Goal: Information Seeking & Learning: Learn about a topic

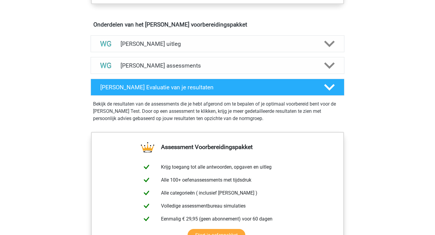
scroll to position [341, 0]
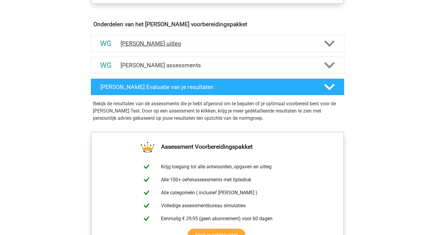
click at [327, 46] on icon at bounding box center [329, 43] width 11 height 11
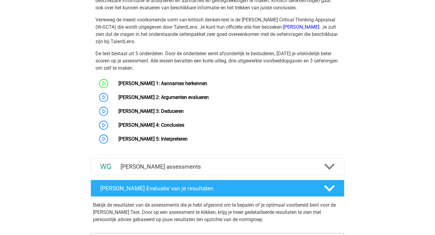
scroll to position [463, 0]
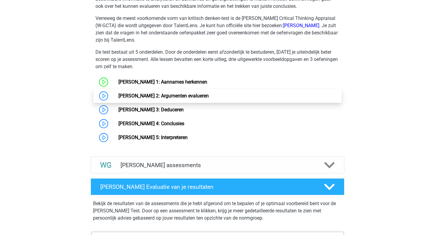
click at [118, 94] on link "[PERSON_NAME] 2: Argumenten evalueren" at bounding box center [163, 96] width 90 height 6
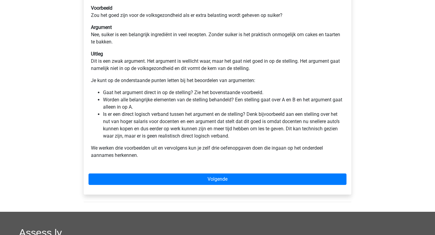
scroll to position [165, 0]
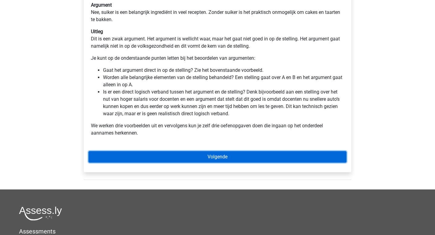
click at [202, 156] on link "Volgende" at bounding box center [217, 156] width 258 height 11
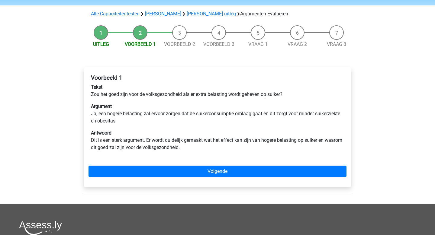
scroll to position [37, 0]
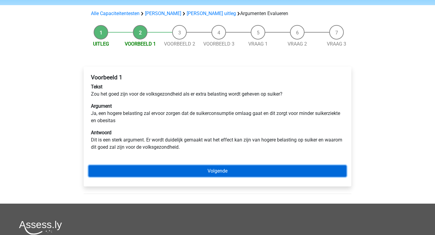
click at [234, 172] on link "Volgende" at bounding box center [217, 170] width 258 height 11
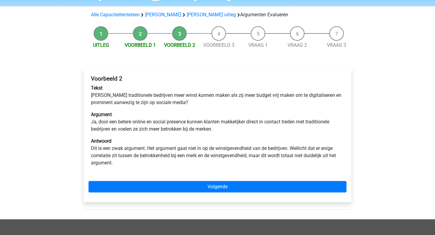
scroll to position [36, 0]
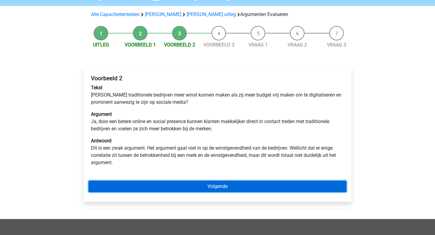
click at [201, 186] on link "Volgende" at bounding box center [217, 186] width 258 height 11
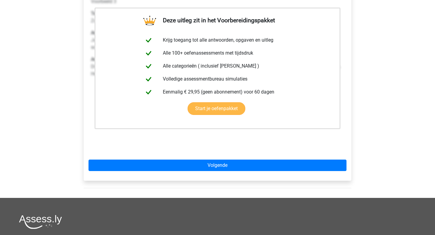
scroll to position [122, 0]
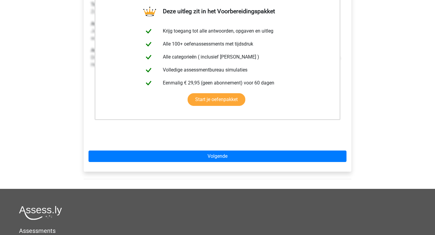
click at [220, 148] on div "Deze uitleg zit in het Voorbereidingspakket Krijg toegang tot alle antwoorden, …" at bounding box center [218, 77] width 268 height 190
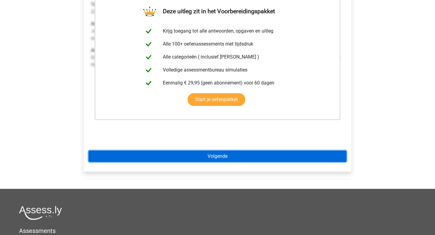
click at [219, 154] on link "Volgende" at bounding box center [217, 156] width 258 height 11
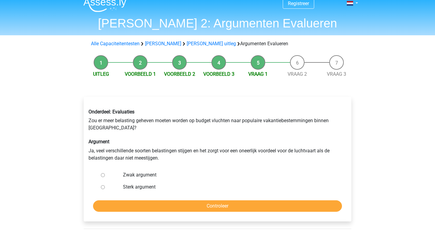
scroll to position [8, 0]
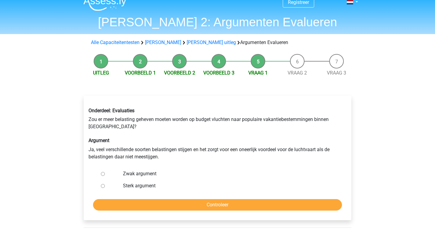
click at [102, 175] on input "Zwak argument" at bounding box center [103, 174] width 4 height 4
radio input "true"
click at [205, 206] on input "Controleer" at bounding box center [217, 204] width 249 height 11
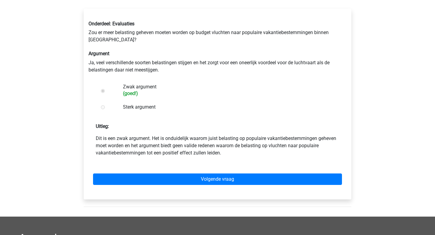
scroll to position [99, 0]
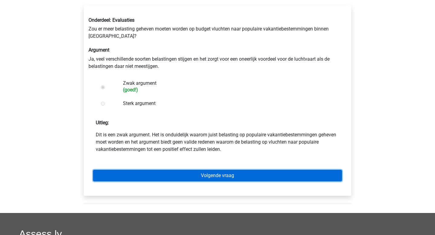
click at [220, 174] on link "Volgende vraag" at bounding box center [217, 175] width 249 height 11
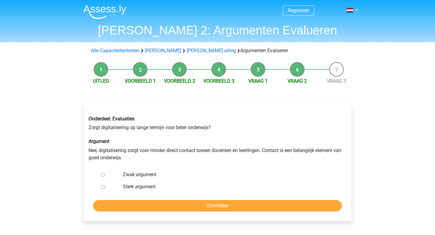
click at [152, 175] on label "Zwak argument" at bounding box center [227, 174] width 209 height 7
click at [105, 175] on input "Zwak argument" at bounding box center [103, 175] width 4 height 4
radio input "true"
click at [162, 199] on form "Zwak argument Sterk argument Controleer" at bounding box center [217, 190] width 258 height 43
click at [162, 203] on input "Controleer" at bounding box center [217, 205] width 249 height 11
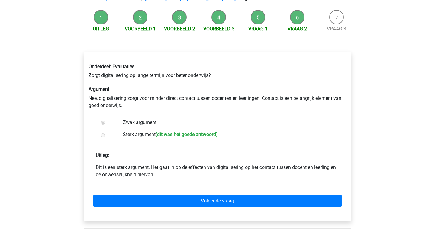
scroll to position [51, 0]
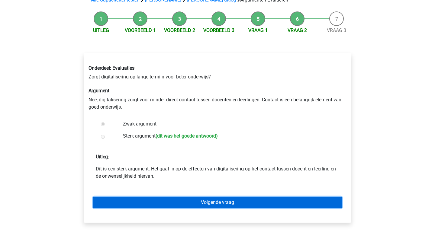
click at [162, 203] on link "Volgende vraag" at bounding box center [217, 202] width 249 height 11
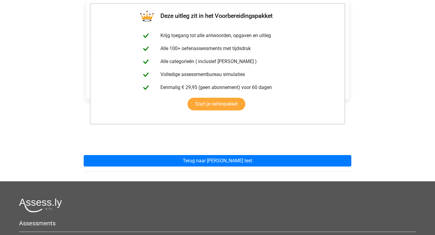
scroll to position [122, 0]
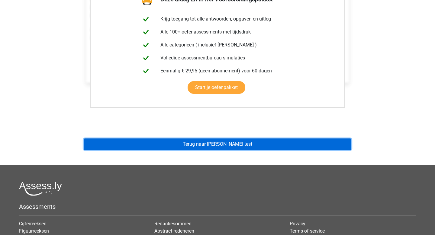
click at [171, 146] on link "Terug naar watson glaser test" at bounding box center [218, 144] width 268 height 11
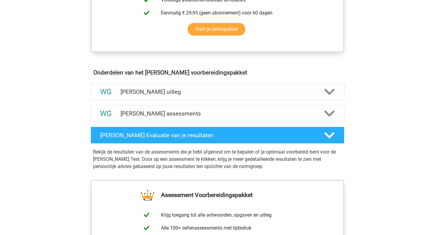
scroll to position [298, 0]
